Goal: Task Accomplishment & Management: Manage account settings

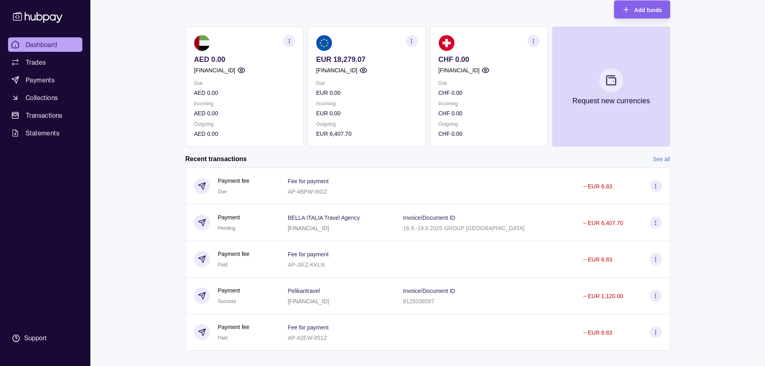
scroll to position [61, 0]
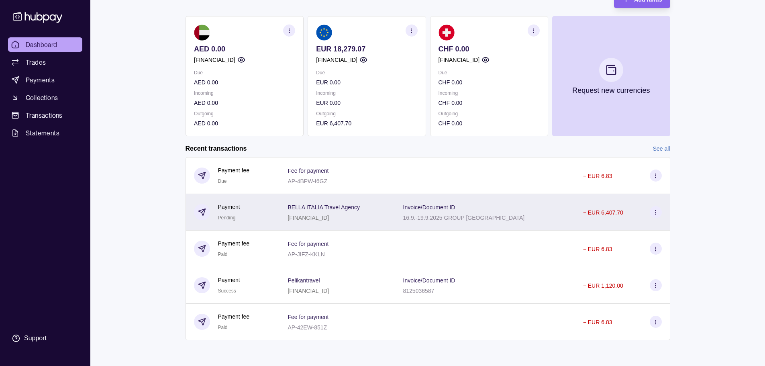
click at [655, 213] on icon at bounding box center [655, 212] width 6 height 6
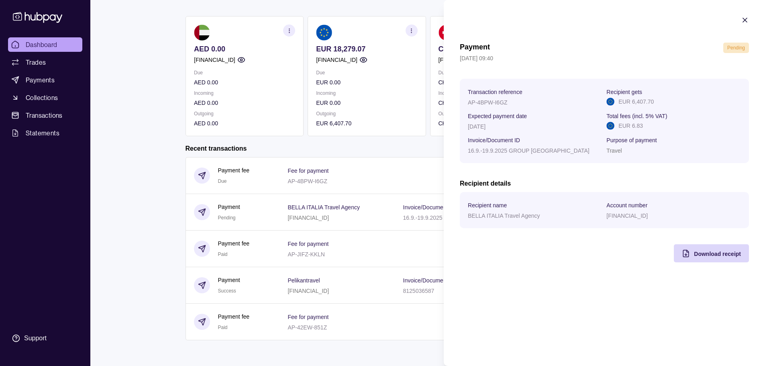
click at [744, 20] on icon "button" at bounding box center [744, 20] width 4 height 4
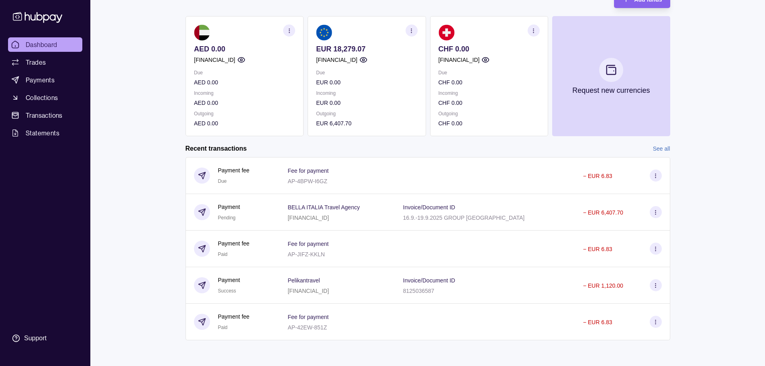
click at [653, 147] on link "See all" at bounding box center [661, 148] width 17 height 9
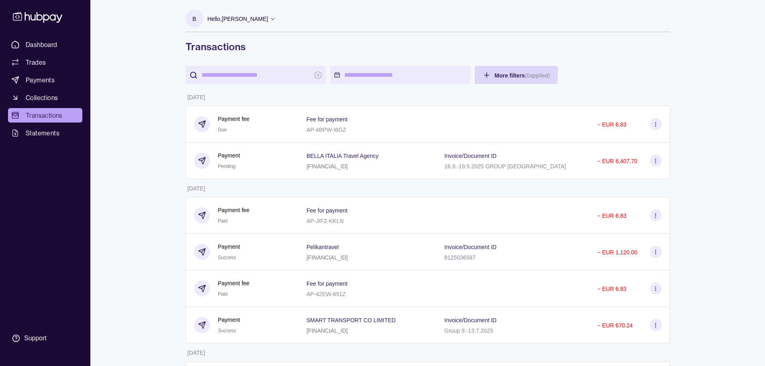
click at [255, 16] on div "Hello, [PERSON_NAME]" at bounding box center [241, 18] width 69 height 17
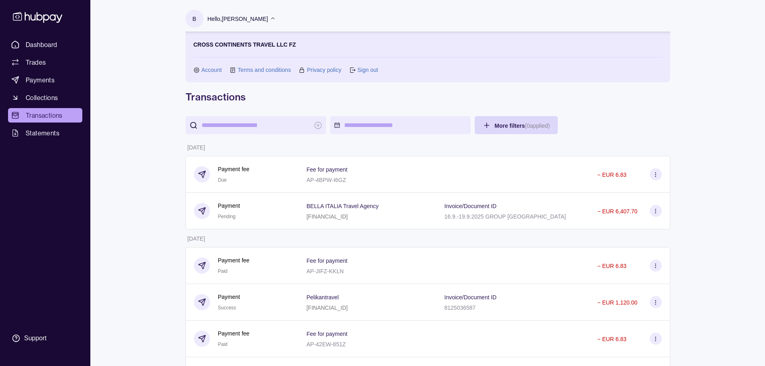
click at [367, 69] on link "Sign out" at bounding box center [367, 69] width 20 height 9
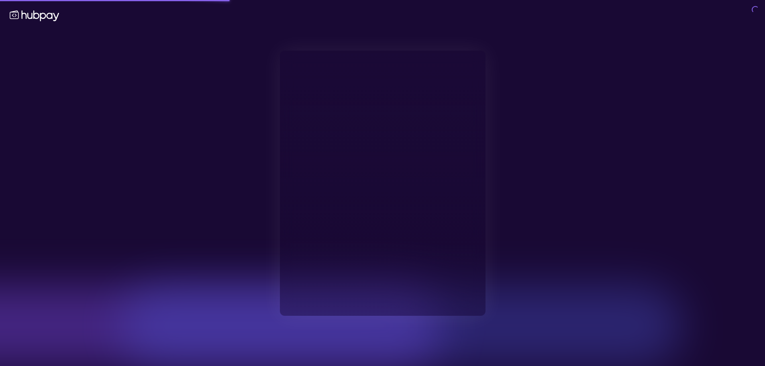
type input "**********"
